Goal: Obtain resource: Download file/media

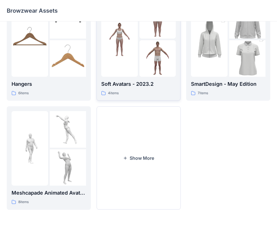
scroll to position [140, 0]
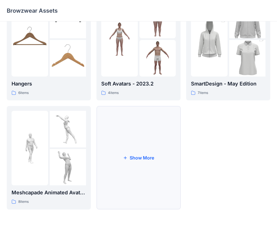
click at [139, 157] on button "Show More" at bounding box center [138, 157] width 84 height 103
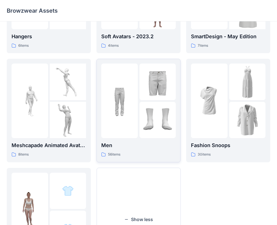
scroll to position [239, 0]
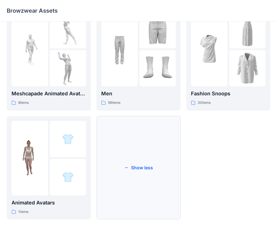
click at [136, 167] on button "Show less" at bounding box center [138, 167] width 84 height 103
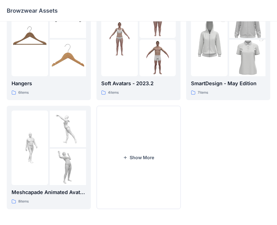
scroll to position [140, 0]
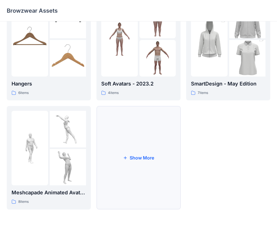
click at [140, 157] on button "Show More" at bounding box center [138, 157] width 84 height 103
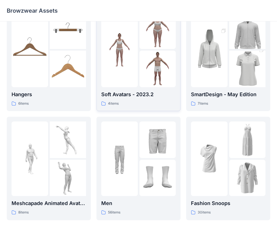
scroll to position [129, 0]
click at [227, 96] on p "SmartDesign - May Edition" at bounding box center [228, 94] width 74 height 8
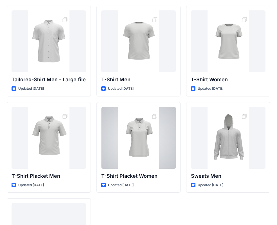
scroll to position [93, 0]
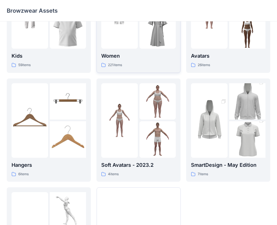
scroll to position [140, 0]
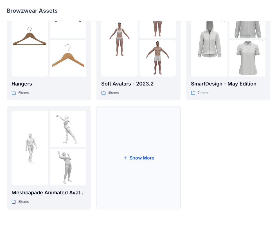
click at [140, 157] on button "Show More" at bounding box center [138, 157] width 84 height 103
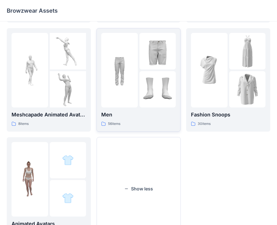
scroll to position [215, 0]
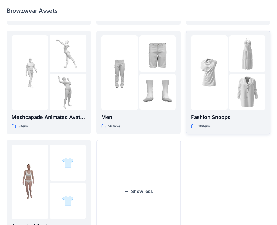
click at [205, 115] on p "Fashion Snoops" at bounding box center [228, 117] width 74 height 8
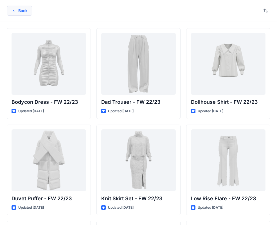
click at [26, 12] on button "Back" at bounding box center [20, 11] width 26 height 10
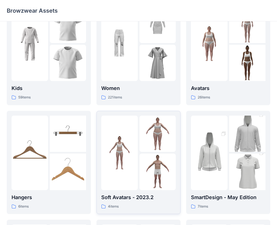
scroll to position [55, 0]
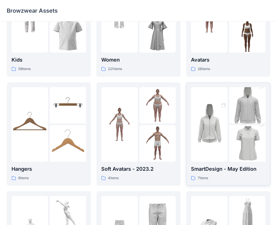
click at [206, 169] on p "SmartDesign - May Edition" at bounding box center [228, 169] width 74 height 8
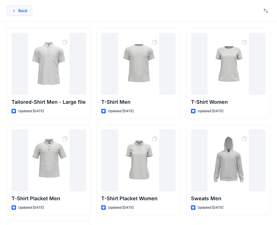
click at [23, 12] on button "Back" at bounding box center [20, 11] width 26 height 10
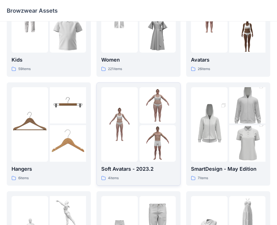
scroll to position [168, 0]
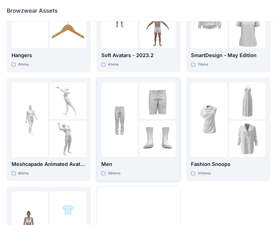
click at [125, 163] on p "Men" at bounding box center [138, 164] width 74 height 8
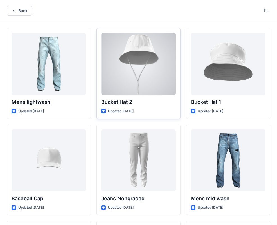
click at [142, 70] on div at bounding box center [138, 64] width 74 height 62
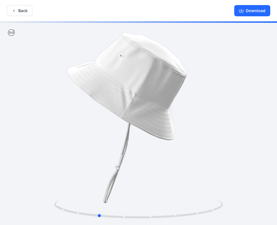
drag, startPoint x: 143, startPoint y: 114, endPoint x: 103, endPoint y: 107, distance: 40.9
click at [103, 107] on div at bounding box center [138, 123] width 277 height 204
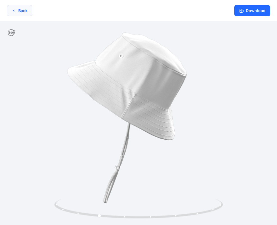
click at [25, 13] on button "Back" at bounding box center [20, 10] width 26 height 11
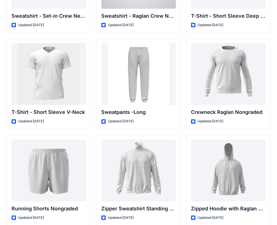
scroll to position [583, 0]
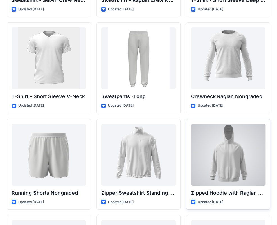
click at [228, 144] on div at bounding box center [228, 155] width 74 height 62
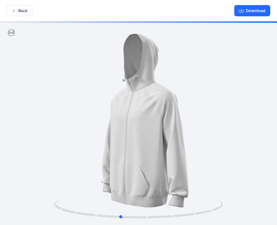
drag, startPoint x: 152, startPoint y: 111, endPoint x: 134, endPoint y: 111, distance: 18.3
click at [134, 111] on div at bounding box center [138, 123] width 277 height 204
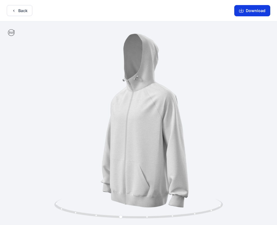
click at [251, 15] on button "Download" at bounding box center [252, 10] width 36 height 11
click at [253, 10] on button "Download" at bounding box center [252, 10] width 36 height 11
click at [251, 10] on button "Download" at bounding box center [252, 10] width 36 height 11
click at [240, 10] on icon "button" at bounding box center [241, 10] width 4 height 4
